Goal: Book appointment/travel/reservation

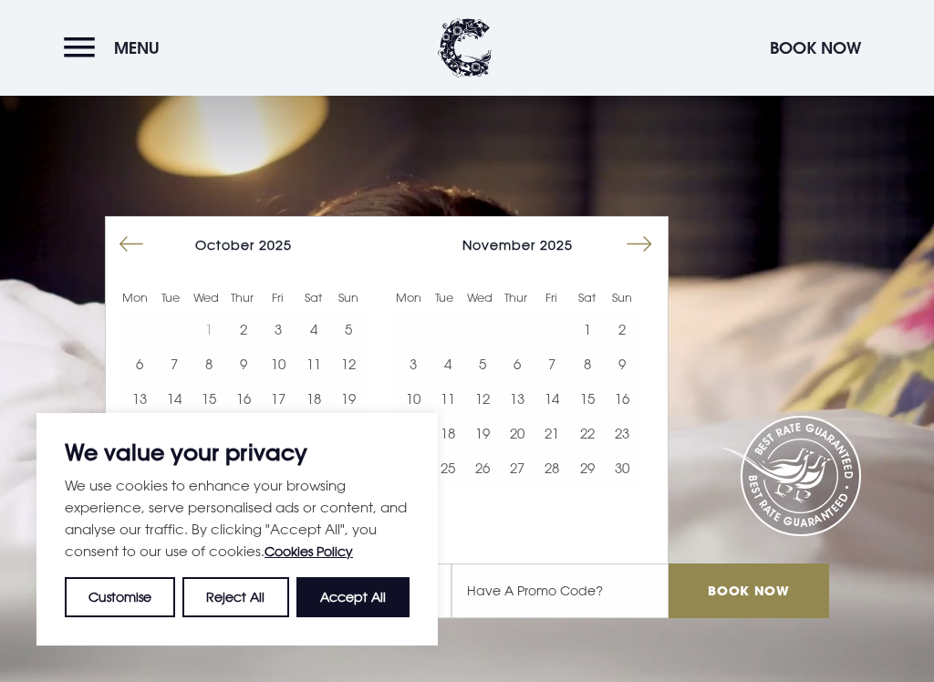
scroll to position [92, 0]
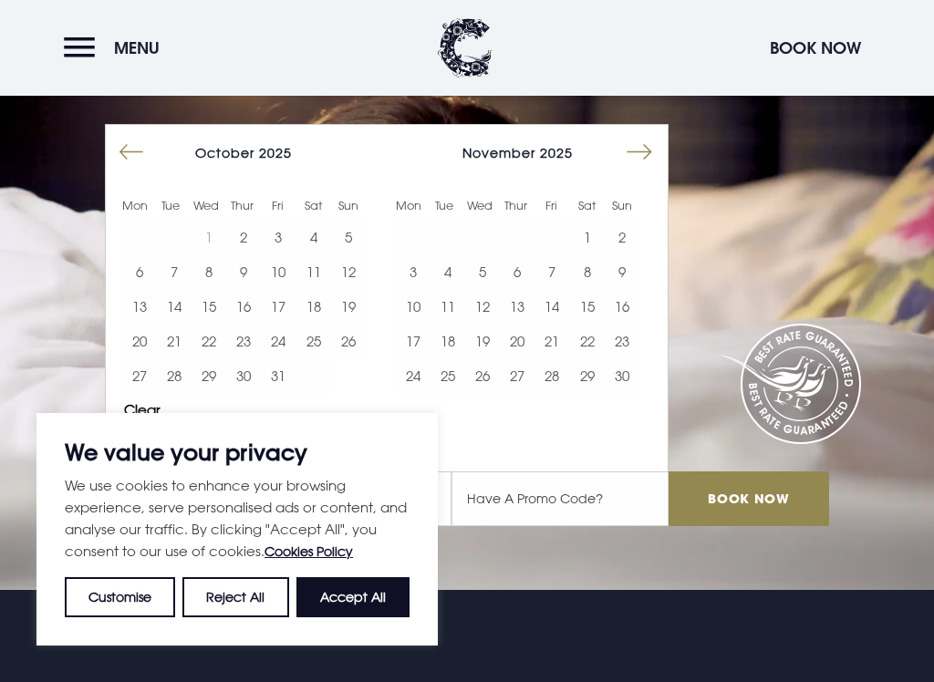
click at [584, 270] on button "8" at bounding box center [587, 271] width 35 height 35
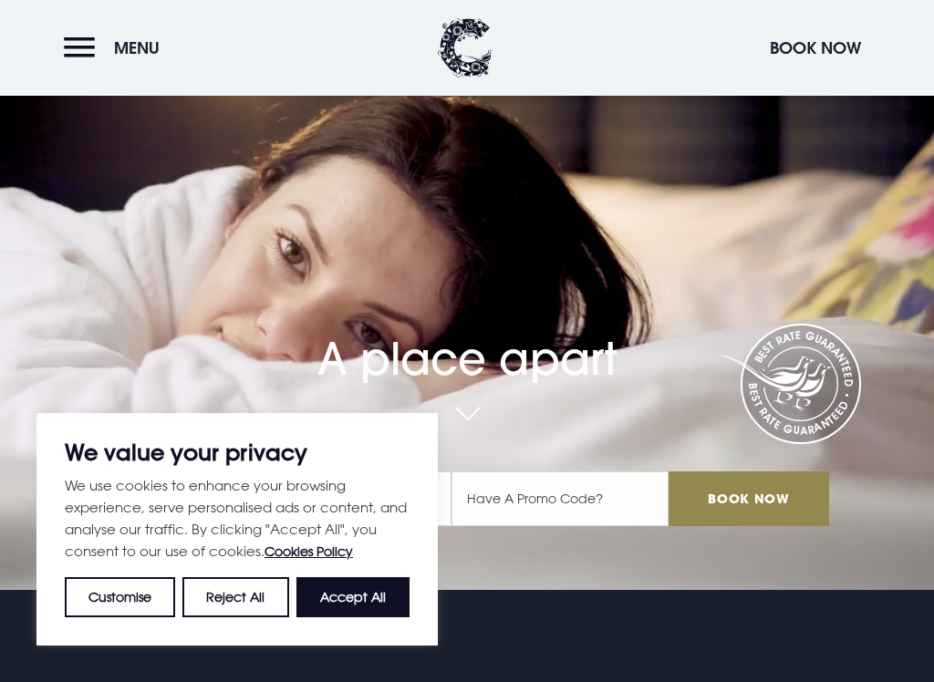
click at [367, 595] on button "Accept All" at bounding box center [352, 597] width 113 height 40
checkbox input "true"
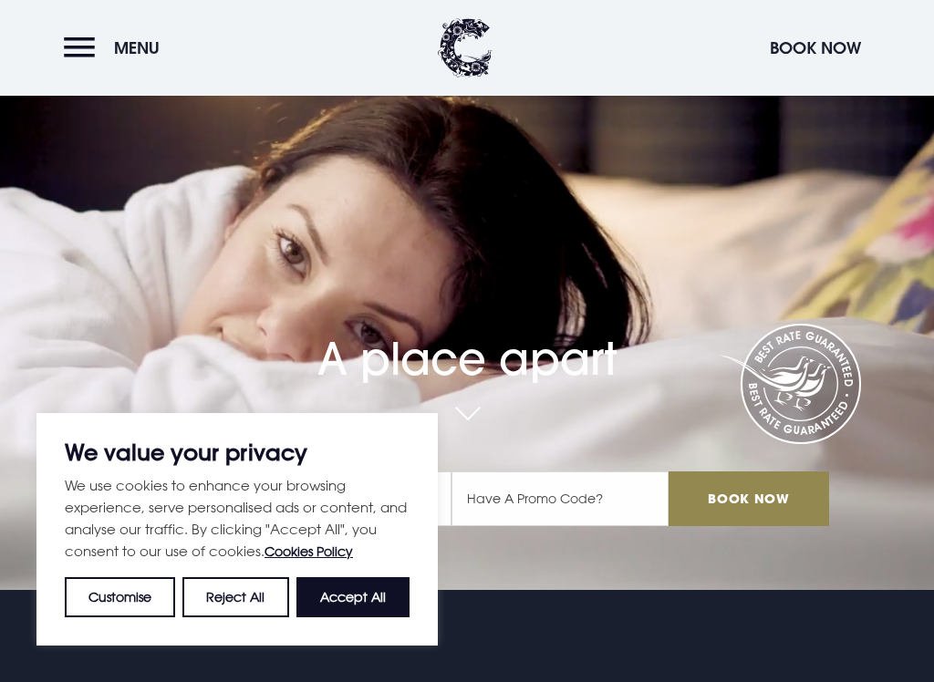
checkbox input "true"
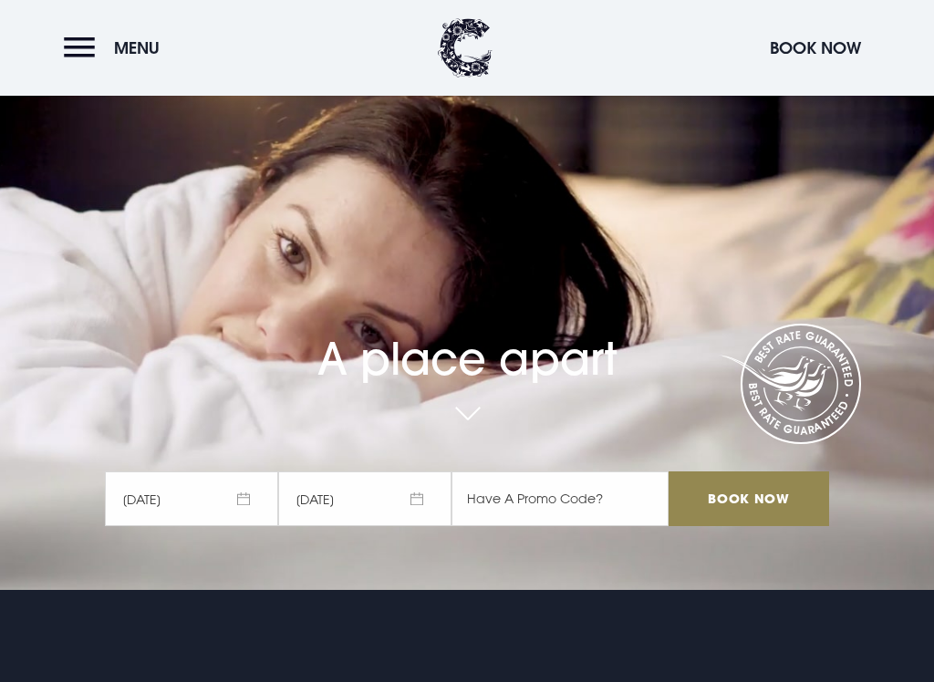
click at [359, 504] on span "09/11/2025" at bounding box center [364, 498] width 173 height 55
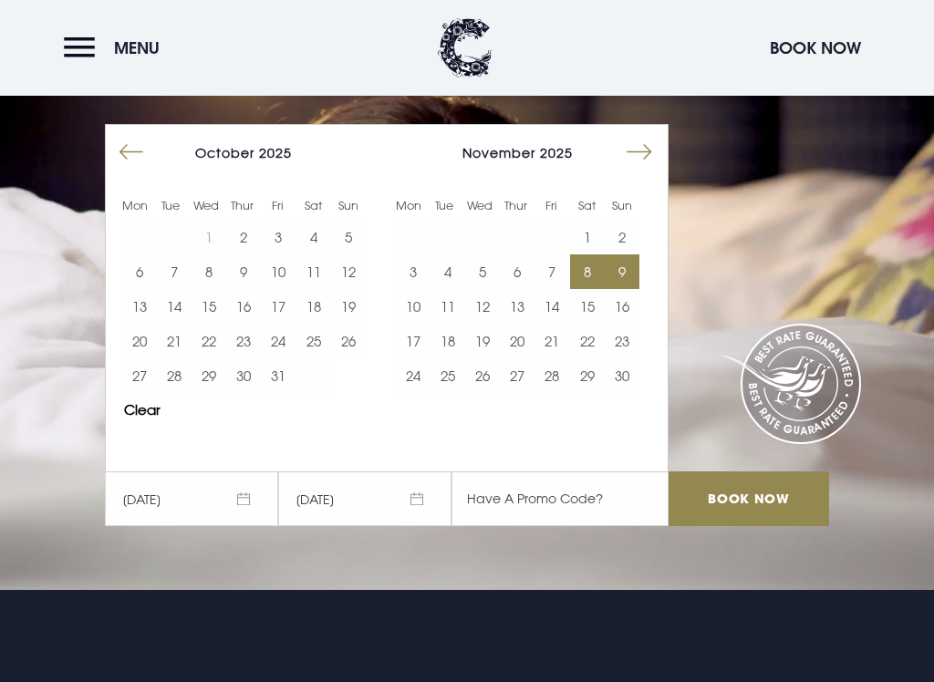
click at [143, 296] on button "13" at bounding box center [139, 306] width 35 height 35
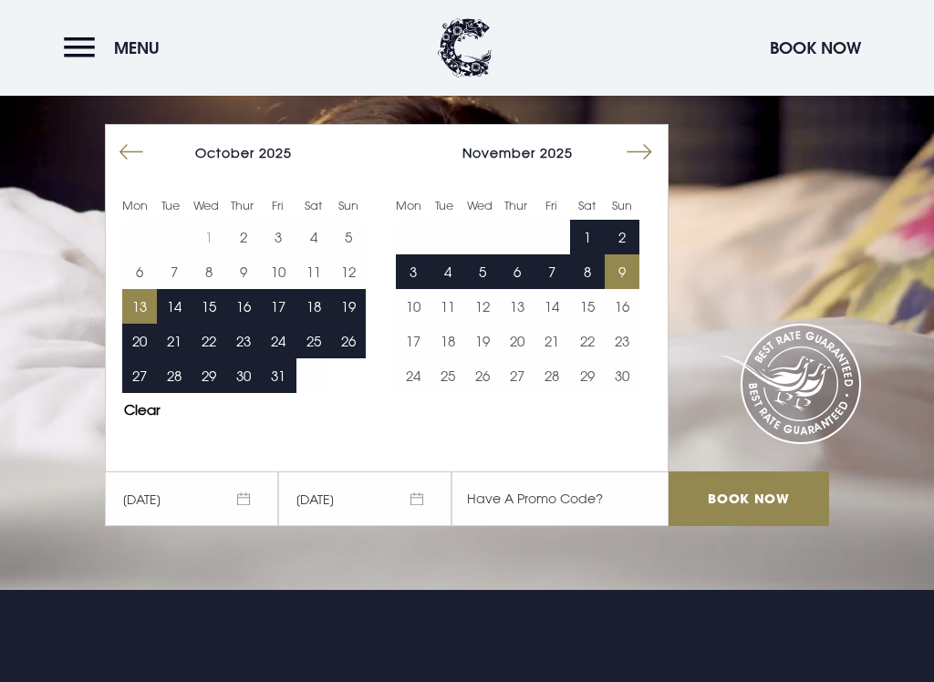
click at [129, 156] on button "Move backward to switch to the previous month." at bounding box center [131, 152] width 35 height 35
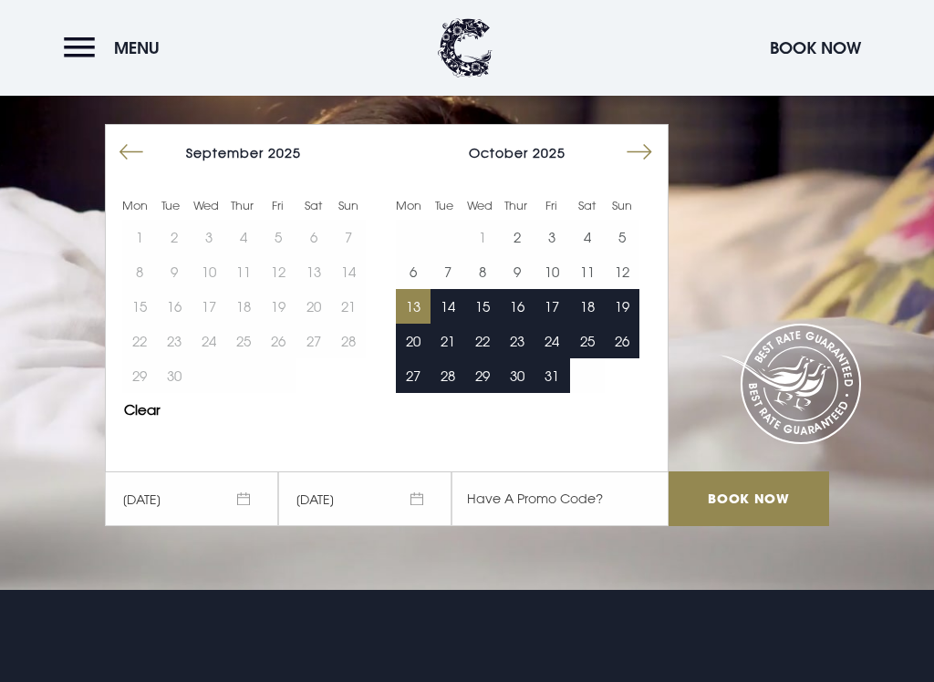
click at [632, 166] on button "Move forward to switch to the next month." at bounding box center [639, 152] width 35 height 35
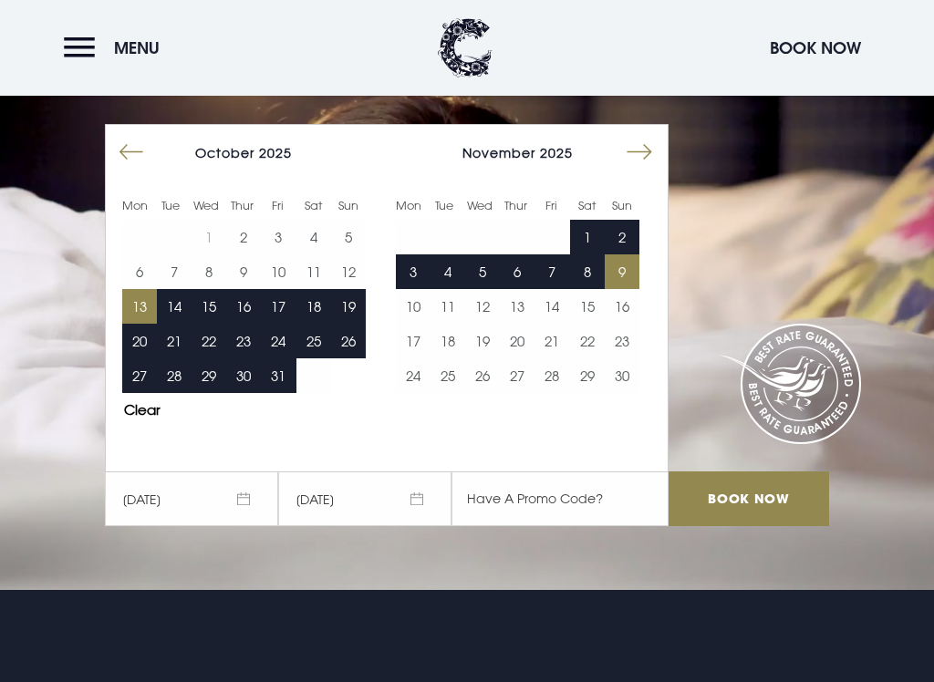
click at [138, 410] on button "Clear" at bounding box center [142, 410] width 36 height 14
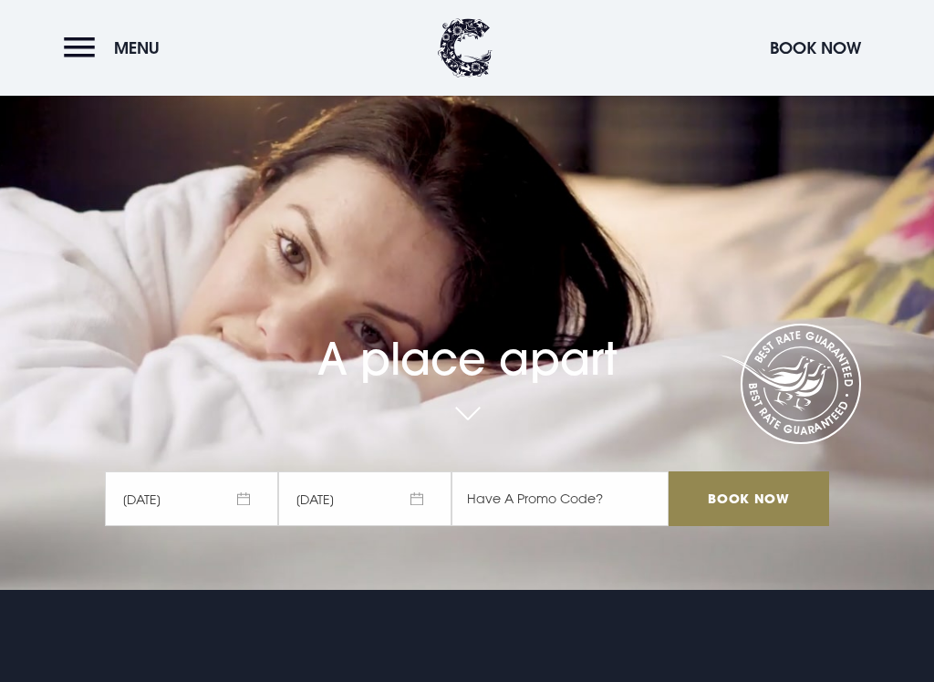
click at [412, 505] on span "09/11/2025" at bounding box center [364, 498] width 173 height 55
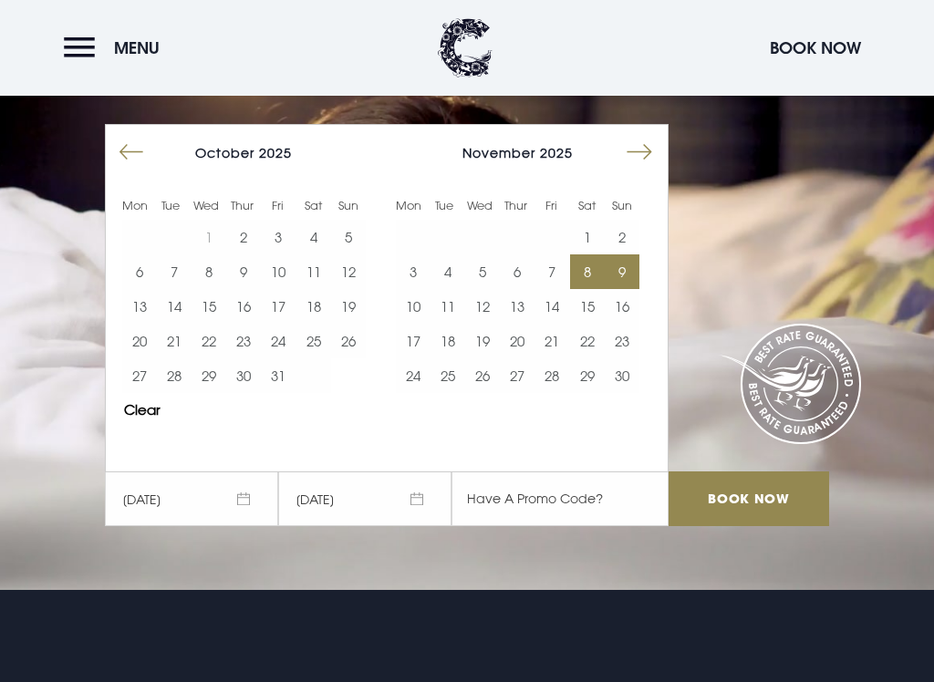
click at [414, 308] on button "10" at bounding box center [413, 306] width 35 height 35
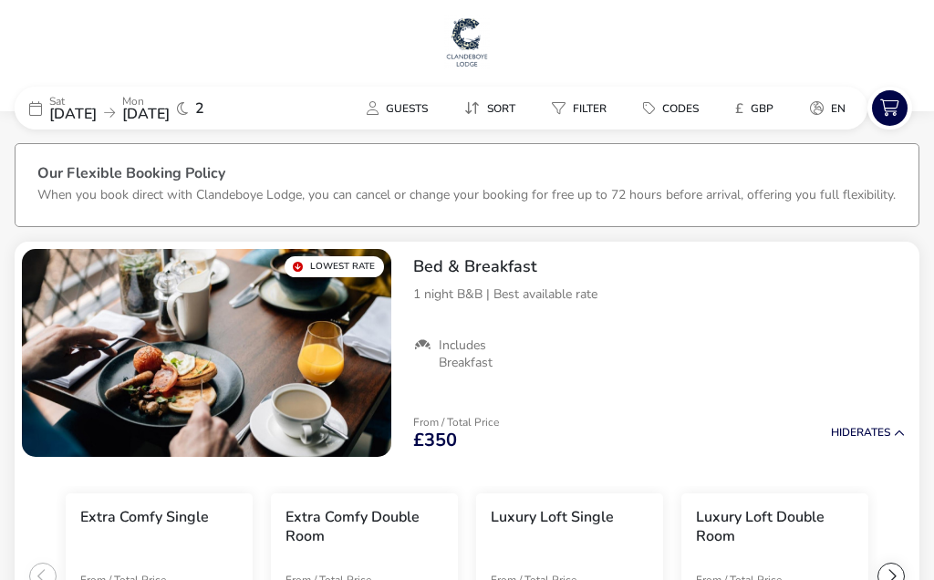
click at [391, 115] on span "Guests" at bounding box center [407, 108] width 42 height 15
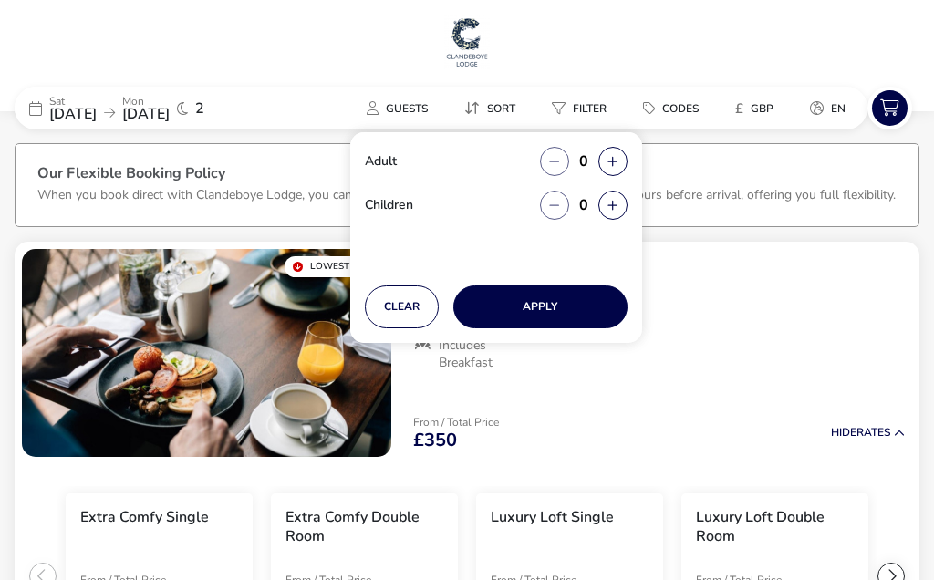
click at [612, 161] on icon "button" at bounding box center [612, 162] width 10 height 12
click at [608, 164] on icon "button" at bounding box center [612, 162] width 10 height 12
type input "2"
click at [615, 159] on icon "button" at bounding box center [612, 162] width 10 height 12
click at [613, 162] on icon "button" at bounding box center [612, 162] width 10 height 12
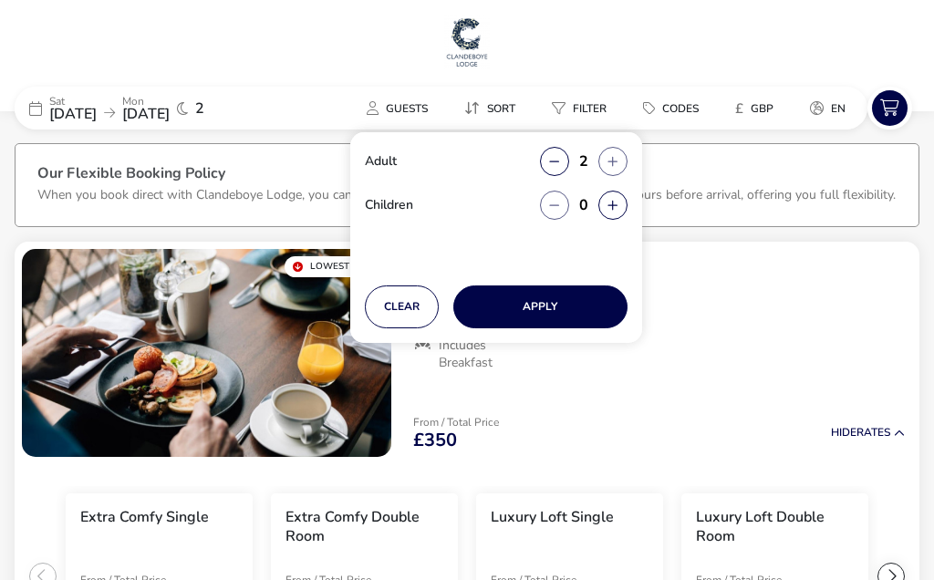
click at [605, 168] on button "button" at bounding box center [612, 161] width 29 height 29
click at [616, 169] on button "button" at bounding box center [612, 161] width 29 height 29
click at [597, 314] on button "Apply" at bounding box center [540, 306] width 174 height 43
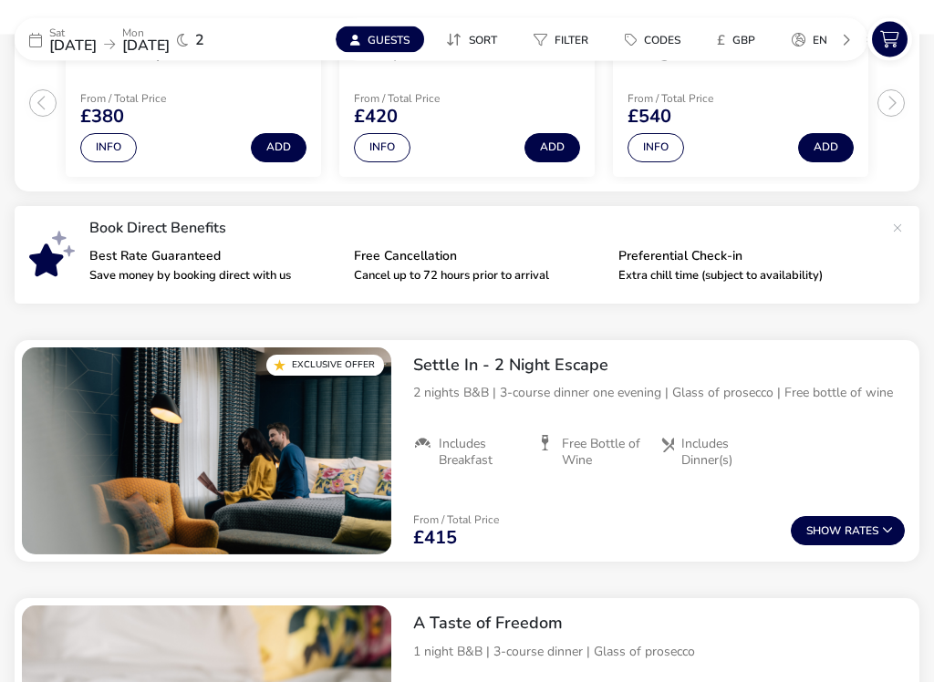
scroll to position [517, 0]
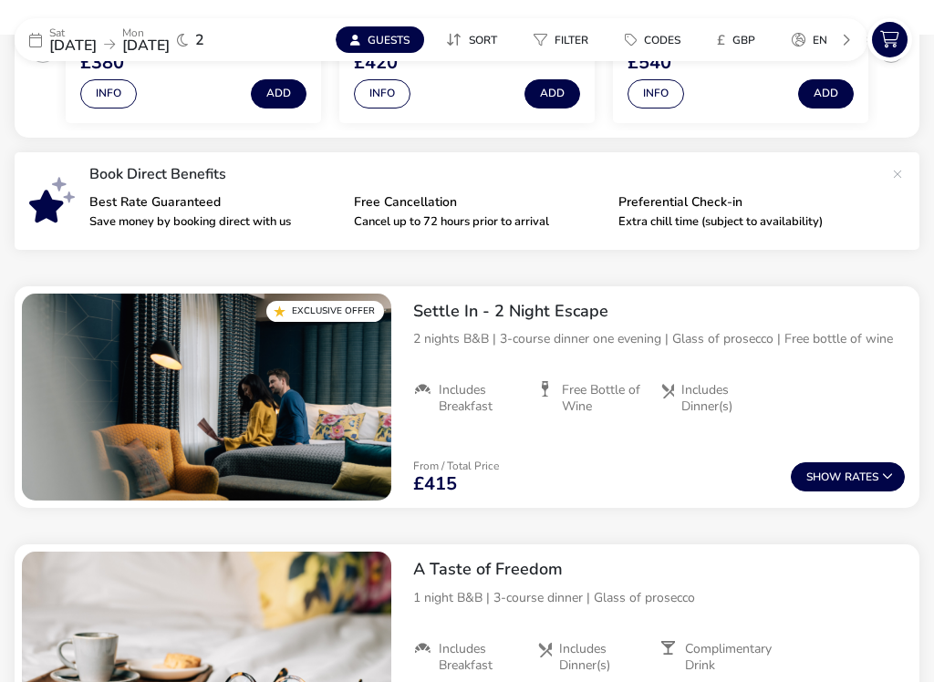
click at [750, 18] on div "Sat 08 Nov 2025 Mon 10 Nov 2025 2 Guests Sort Filter Codes £ GBP en Clear" at bounding box center [467, 39] width 905 height 43
click at [765, 18] on div "Sat 08 Nov 2025 Mon 10 Nov 2025 2 Guests Sort Filter Codes £ GBP en Clear" at bounding box center [467, 39] width 905 height 43
click at [764, 18] on div "Sat 08 Nov 2025 Mon 10 Nov 2025 2 Guests Sort Filter Codes £ GBP en Clear" at bounding box center [467, 39] width 905 height 43
click at [766, 18] on div "Sat 08 Nov 2025 Mon 10 Nov 2025 2 Guests Sort Filter Codes £ GBP en Clear" at bounding box center [467, 39] width 905 height 43
click at [767, 18] on div "Sat 08 Nov 2025 Mon 10 Nov 2025 2 Guests Sort Filter Codes £ GBP en Clear" at bounding box center [467, 39] width 905 height 43
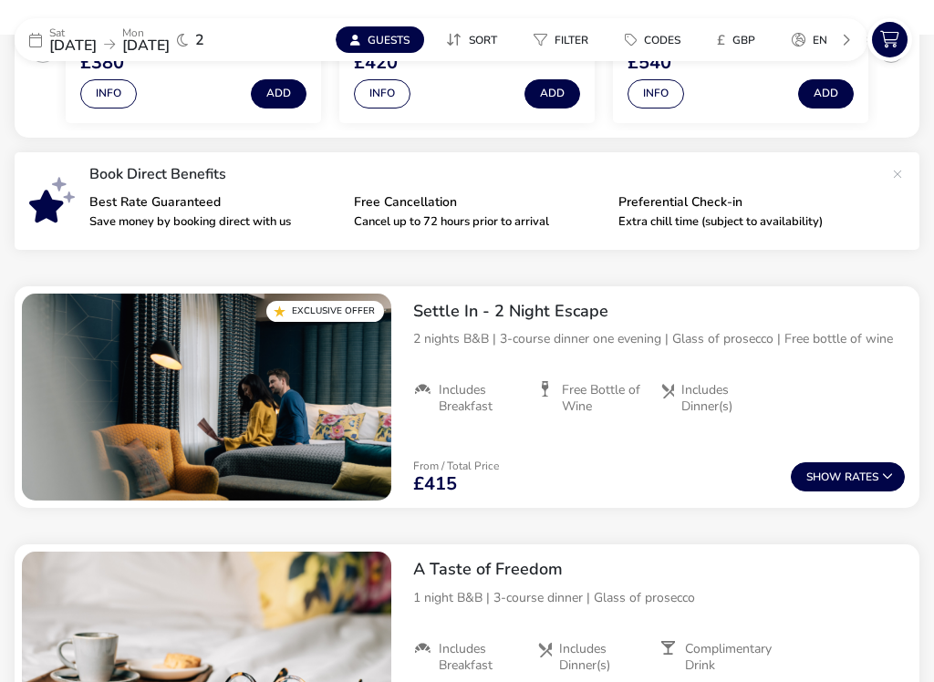
click at [697, 18] on div "Sat 08 Nov 2025 Mon 10 Nov 2025 2 Guests Sort Filter Codes £ GBP en Clear" at bounding box center [467, 39] width 905 height 43
click at [714, 18] on div "Sat 08 Nov 2025 Mon 10 Nov 2025 2 Guests Sort Filter Codes £ GBP en Clear" at bounding box center [467, 39] width 905 height 43
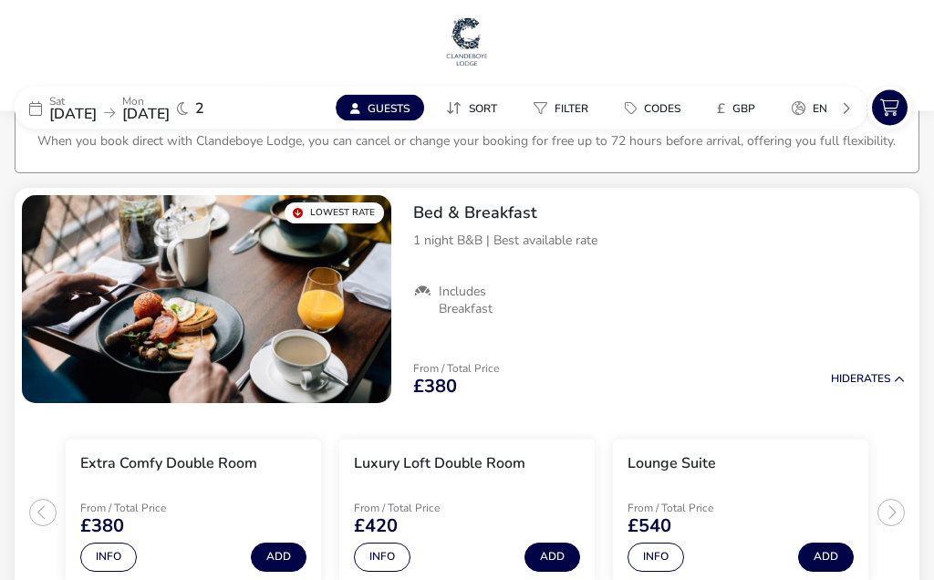
scroll to position [0, 0]
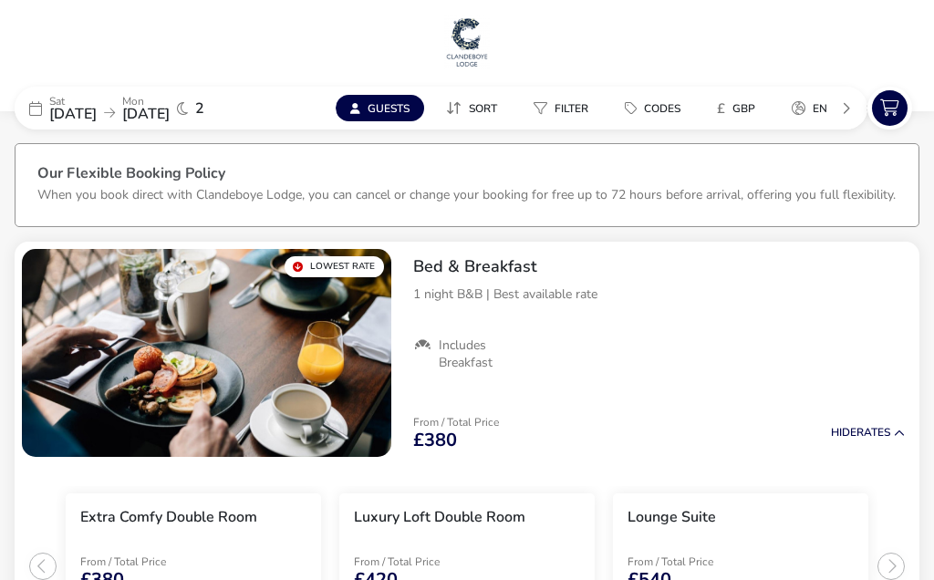
click at [470, 61] on img at bounding box center [467, 42] width 46 height 55
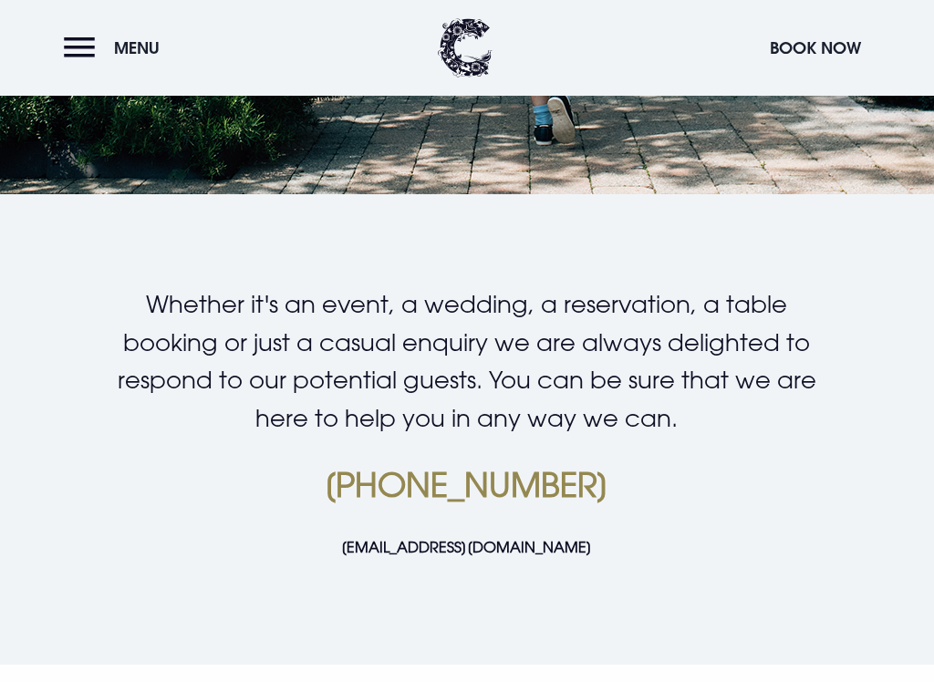
scroll to position [365, 0]
